Goal: Task Accomplishment & Management: Manage account settings

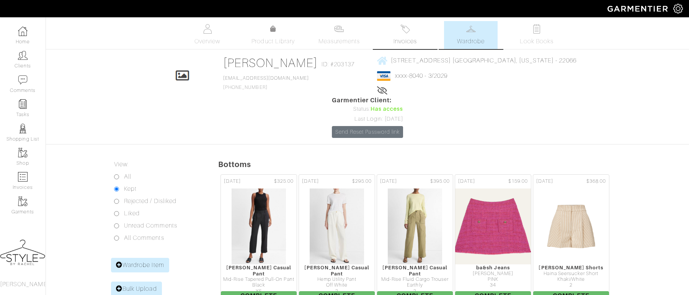
click at [406, 36] on link "Invoices" at bounding box center [405, 35] width 54 height 28
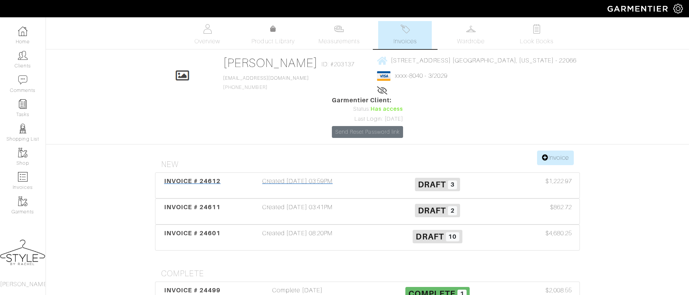
click at [208, 177] on div "INVOICE # 24612" at bounding box center [192, 186] width 70 height 18
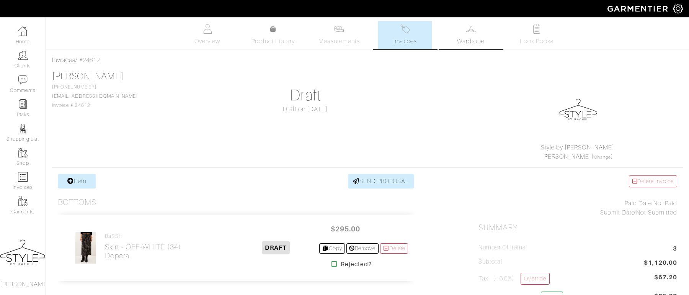
click at [470, 42] on span "Wardrobe" at bounding box center [471, 41] width 28 height 9
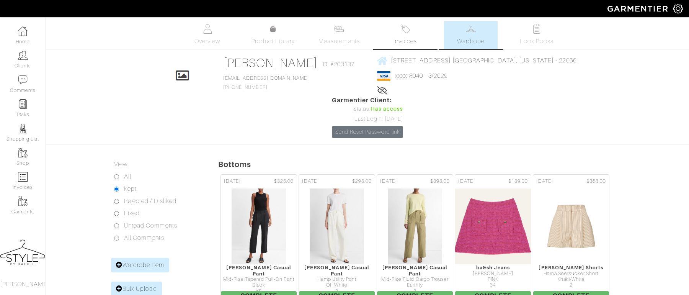
click at [419, 33] on link "Invoices" at bounding box center [405, 35] width 54 height 28
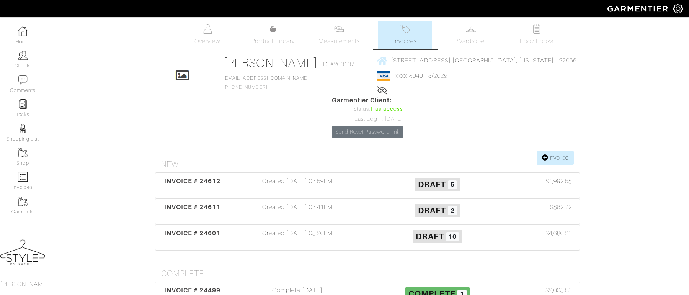
click at [191, 177] on div "INVOICE # 24612" at bounding box center [192, 186] width 70 height 18
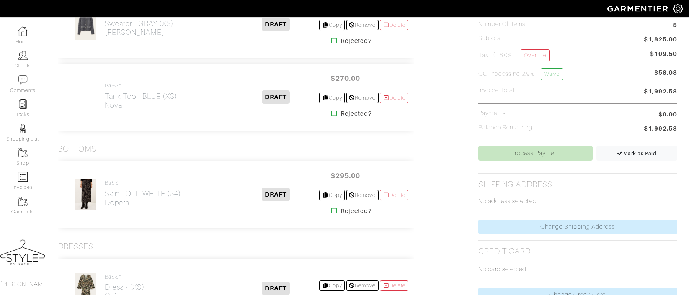
scroll to position [227, 0]
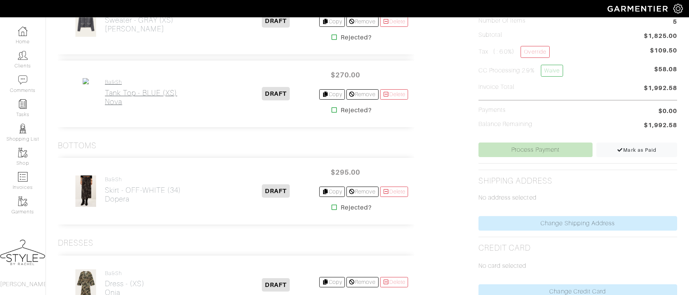
click at [157, 95] on h2 "Tank Top - BLUE (XS) Nova" at bounding box center [141, 97] width 72 height 18
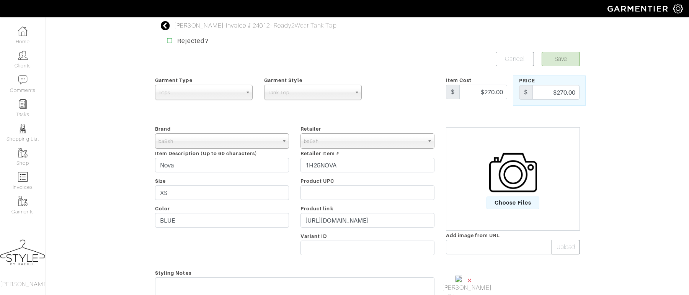
click at [469, 279] on span "×" at bounding box center [470, 280] width 6 height 10
click at [503, 203] on span "Choose Files" at bounding box center [513, 202] width 53 height 13
click at [0, 0] on input "Choose Files" at bounding box center [0, 0] width 0 height 0
click at [567, 65] on button "Save" at bounding box center [561, 59] width 38 height 15
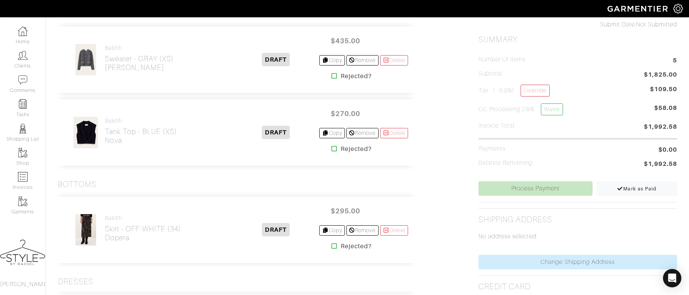
scroll to position [188, 0]
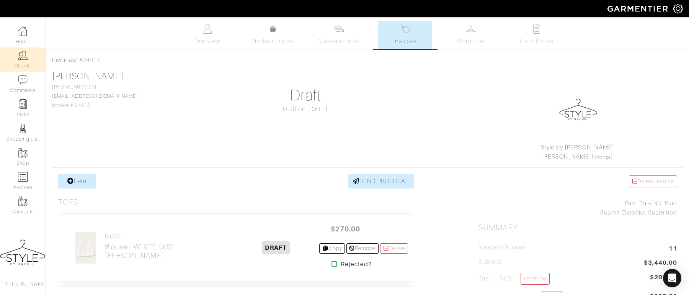
click at [26, 58] on img at bounding box center [23, 56] width 10 height 10
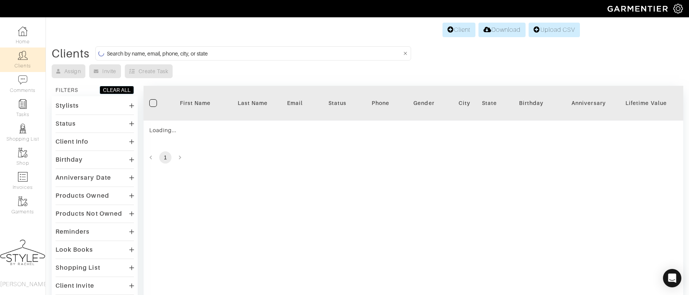
click at [279, 55] on input at bounding box center [254, 54] width 295 height 10
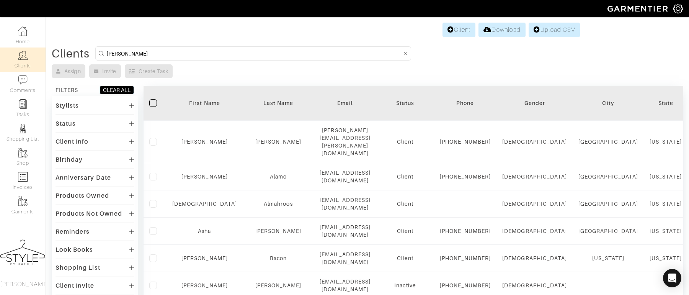
type input "julia"
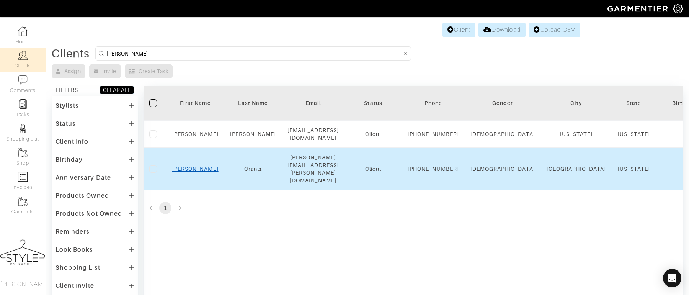
click at [197, 172] on link "Julia" at bounding box center [195, 169] width 46 height 6
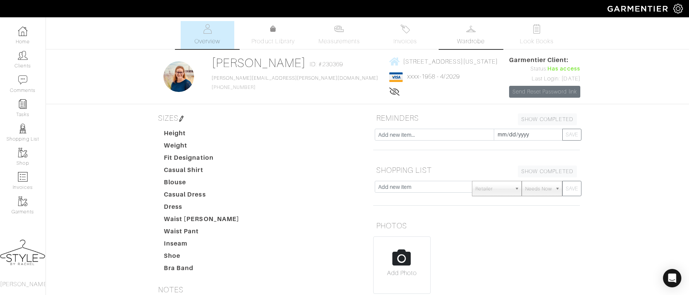
click at [477, 36] on link "Wardrobe" at bounding box center [471, 35] width 54 height 28
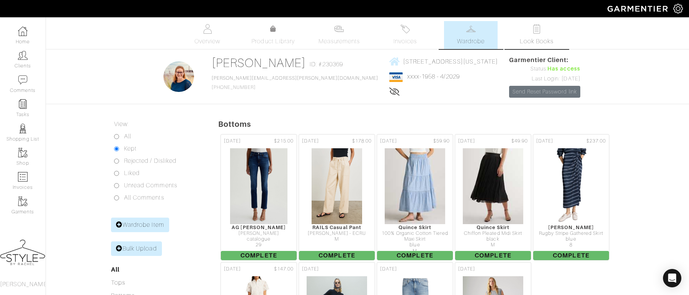
click at [526, 37] on span "Look Books" at bounding box center [537, 41] width 34 height 9
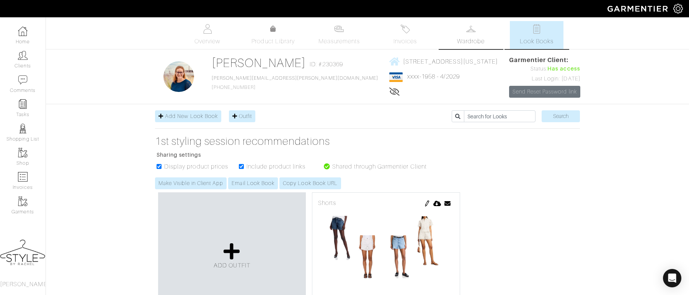
click at [467, 32] on img at bounding box center [472, 29] width 10 height 10
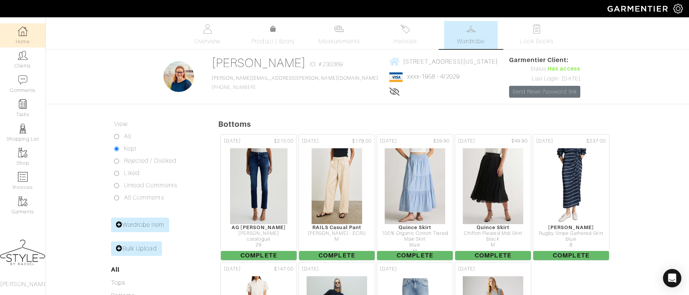
click at [20, 39] on link "Home" at bounding box center [23, 35] width 46 height 24
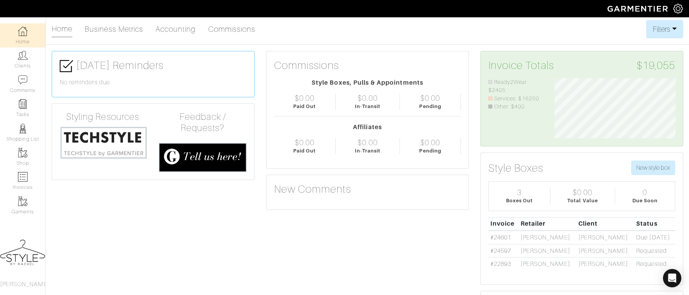
scroll to position [5, 0]
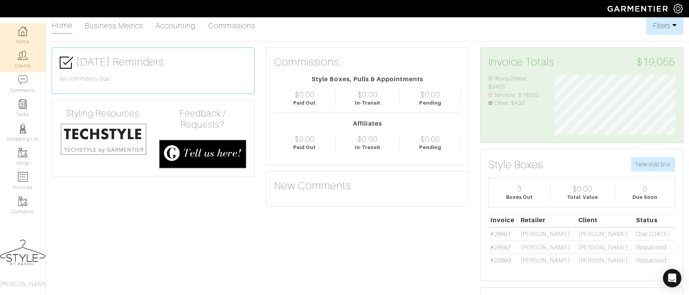
click at [16, 64] on link "Clients" at bounding box center [23, 59] width 46 height 24
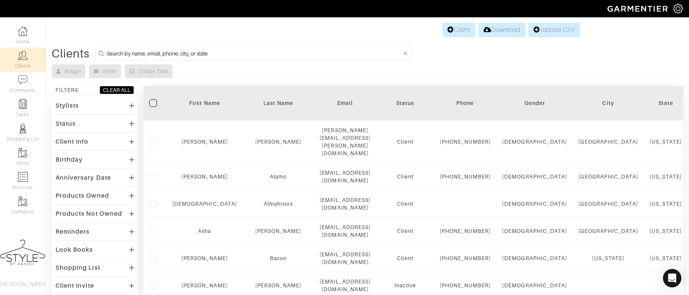
click at [248, 58] on form at bounding box center [253, 53] width 316 height 14
click at [248, 57] on input at bounding box center [254, 54] width 295 height 10
type input "victoria"
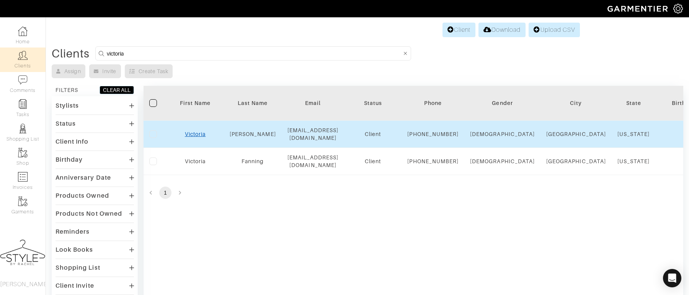
click at [194, 136] on link "Victoria" at bounding box center [195, 134] width 21 height 6
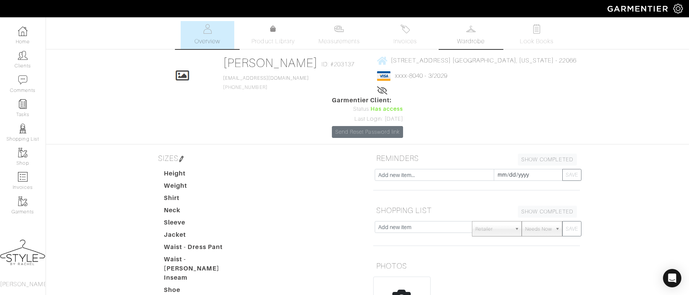
click at [474, 36] on link "Wardrobe" at bounding box center [471, 35] width 54 height 28
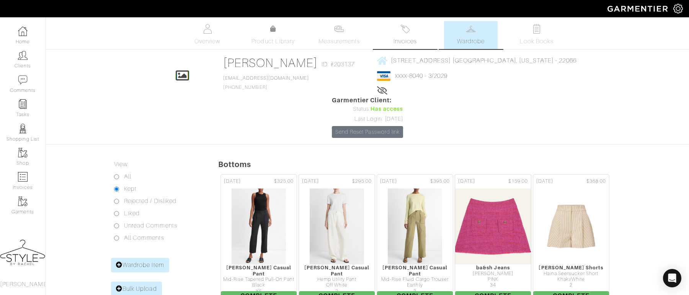
click at [405, 25] on img at bounding box center [406, 29] width 10 height 10
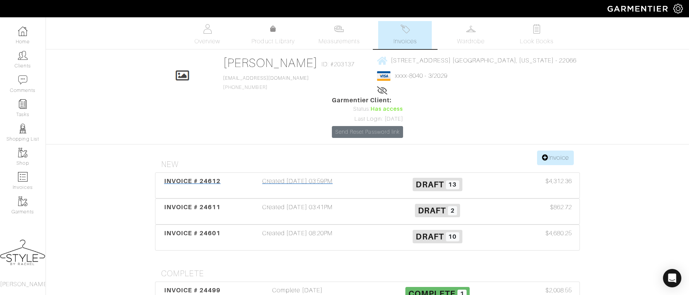
click at [204, 177] on div "INVOICE # 24612" at bounding box center [192, 186] width 70 height 18
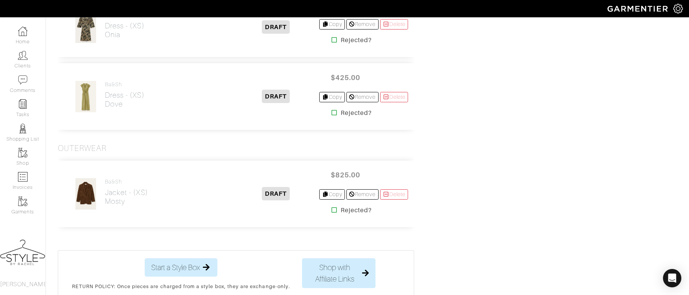
scroll to position [1071, 0]
